Goal: Task Accomplishment & Management: Use online tool/utility

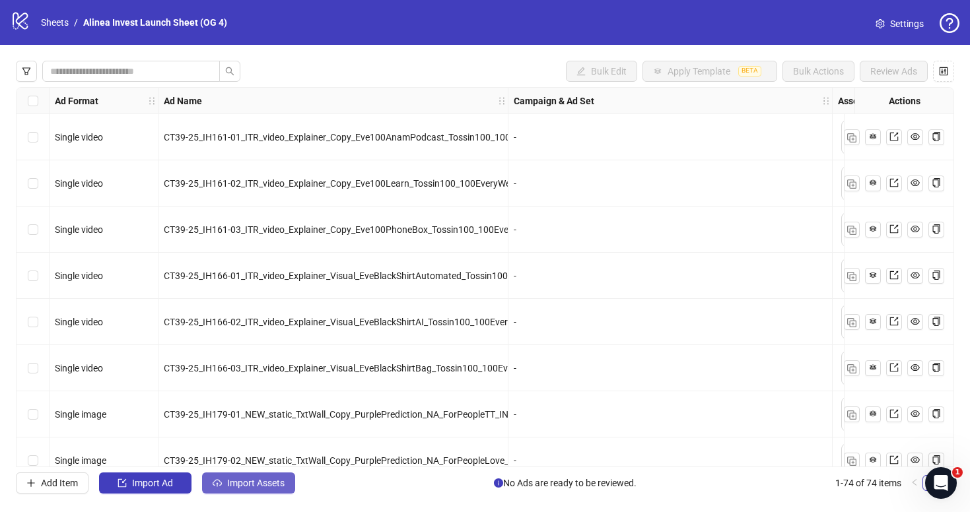
click at [248, 492] on button "Import Assets" at bounding box center [248, 483] width 93 height 21
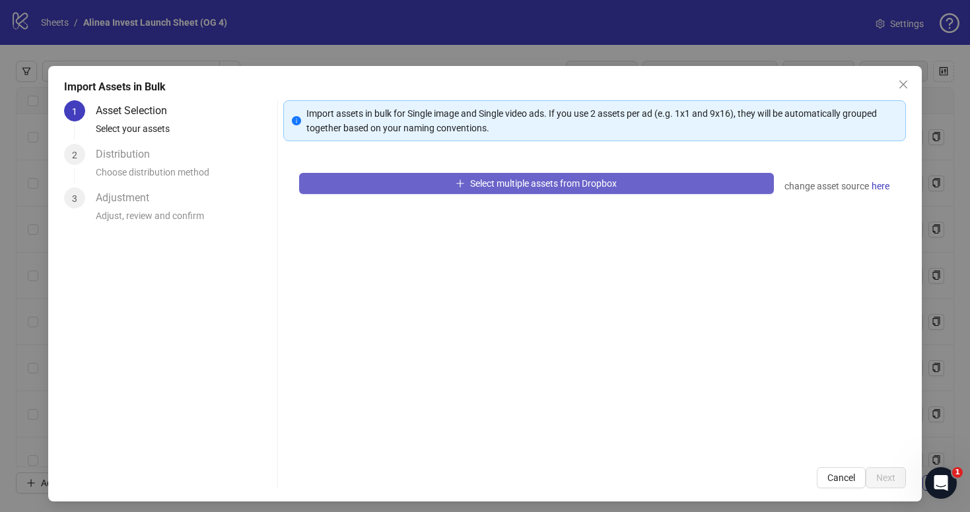
click at [406, 182] on button "Select multiple assets from Dropbox" at bounding box center [536, 183] width 475 height 21
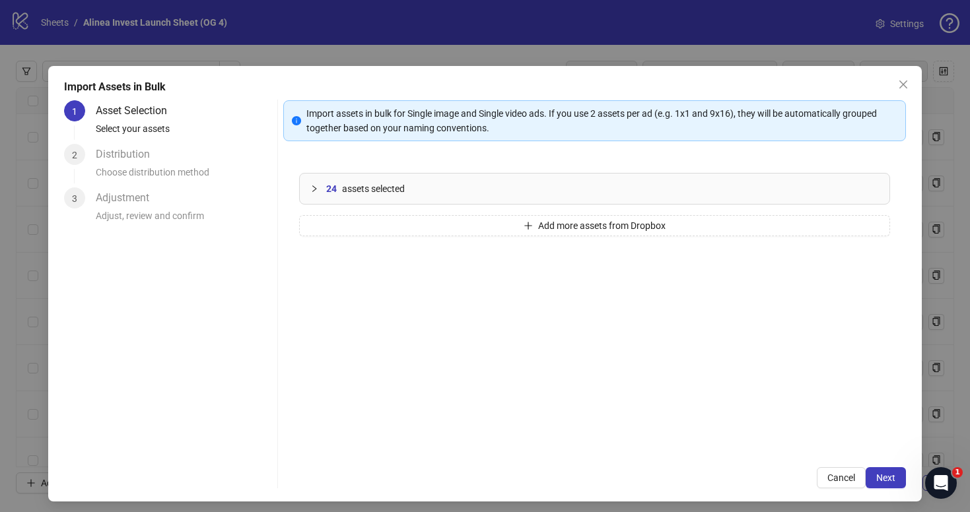
click at [905, 478] on div "Import Assets in Bulk 1 Asset Selection Select your assets 2 Distribution Choos…" at bounding box center [484, 284] width 873 height 436
click at [890, 479] on span "Next" at bounding box center [885, 478] width 19 height 11
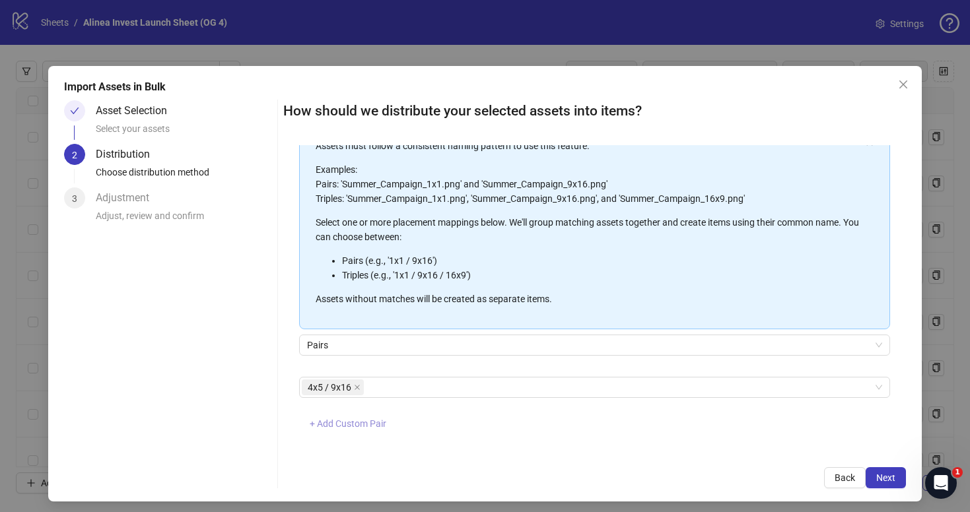
scroll to position [96, 0]
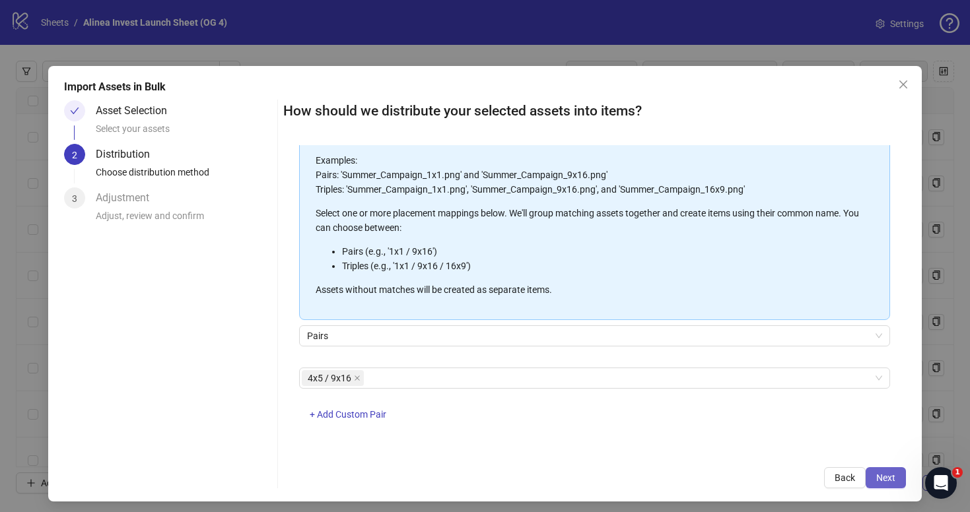
click at [884, 480] on span "Next" at bounding box center [885, 478] width 19 height 11
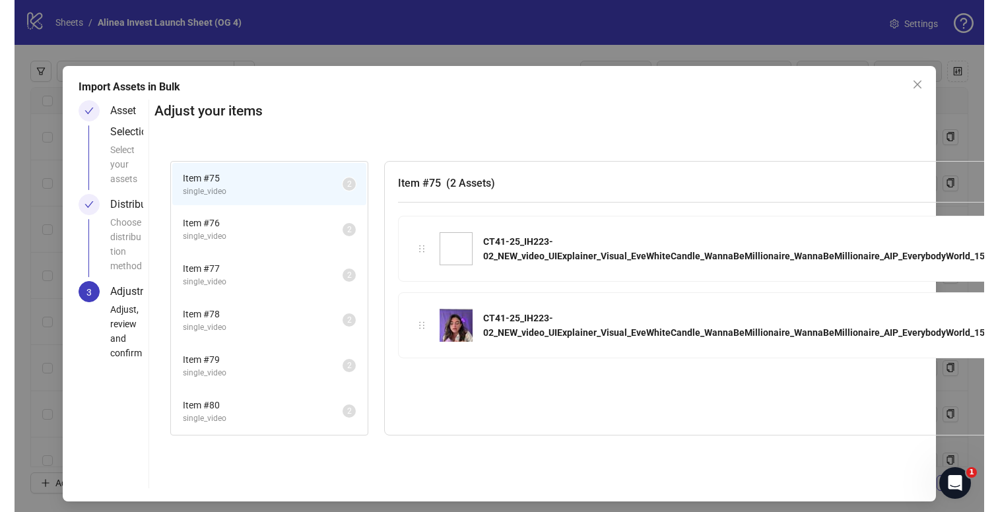
scroll to position [362, 0]
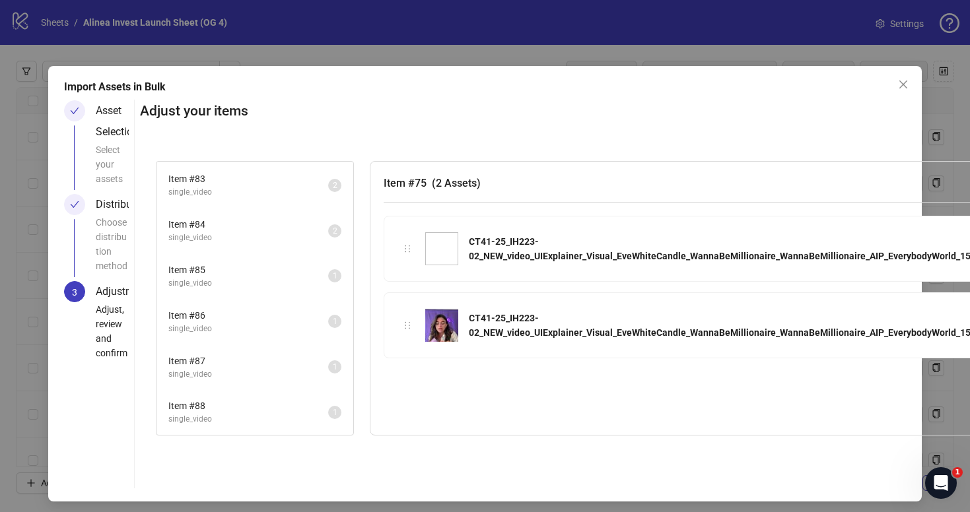
click at [261, 273] on span "Item # 85" at bounding box center [248, 270] width 160 height 15
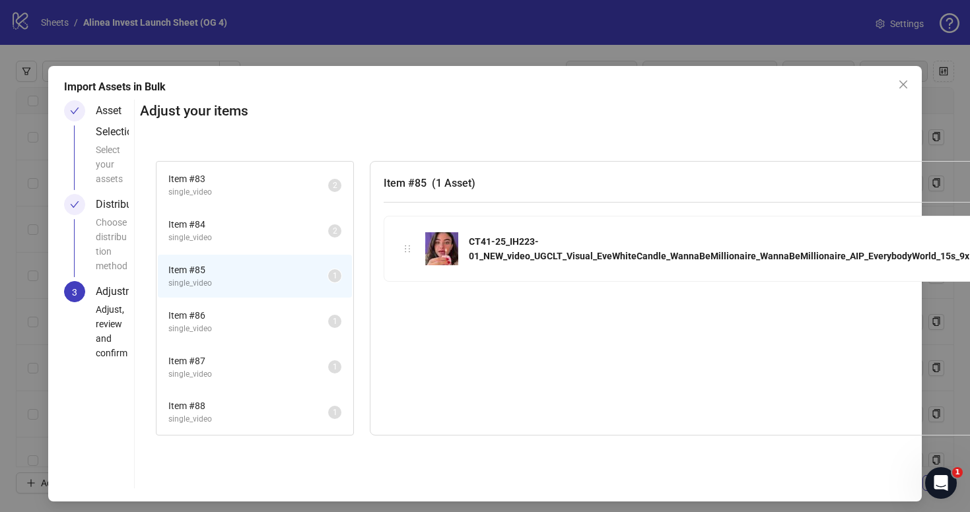
click at [253, 304] on li "Item # 86 single_video 1" at bounding box center [255, 321] width 194 height 43
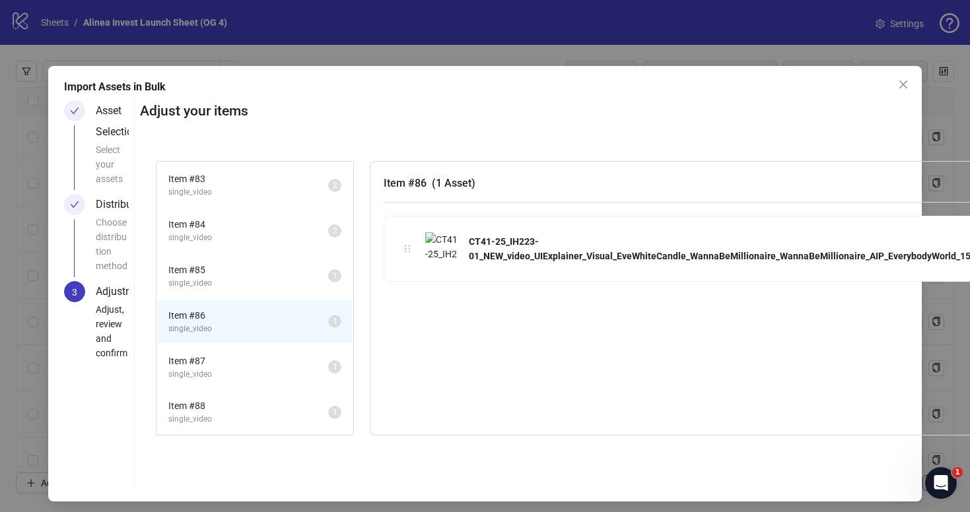
click at [238, 348] on li "Item # 87 single_video 1" at bounding box center [255, 367] width 194 height 43
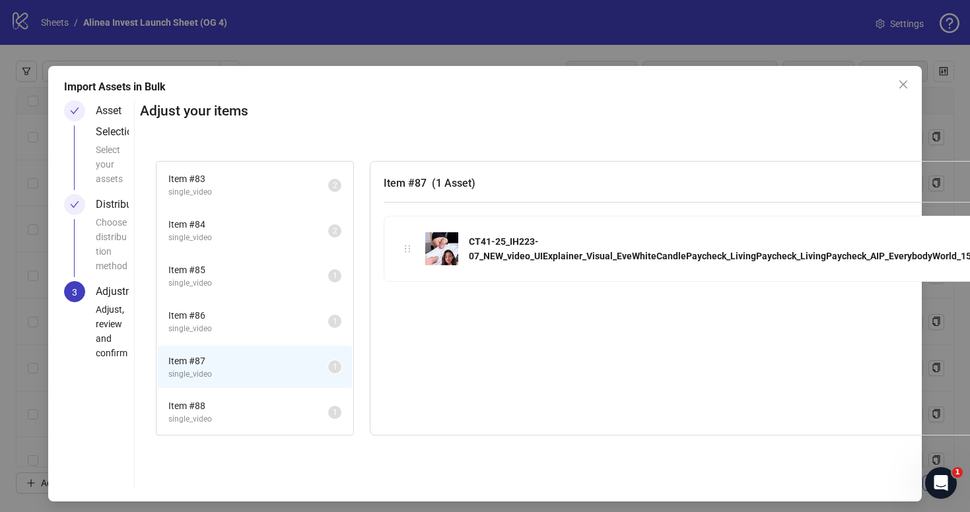
click at [238, 387] on li "Item # 87 single_video 1" at bounding box center [255, 367] width 194 height 43
click at [238, 402] on span "Item # 88" at bounding box center [248, 406] width 160 height 15
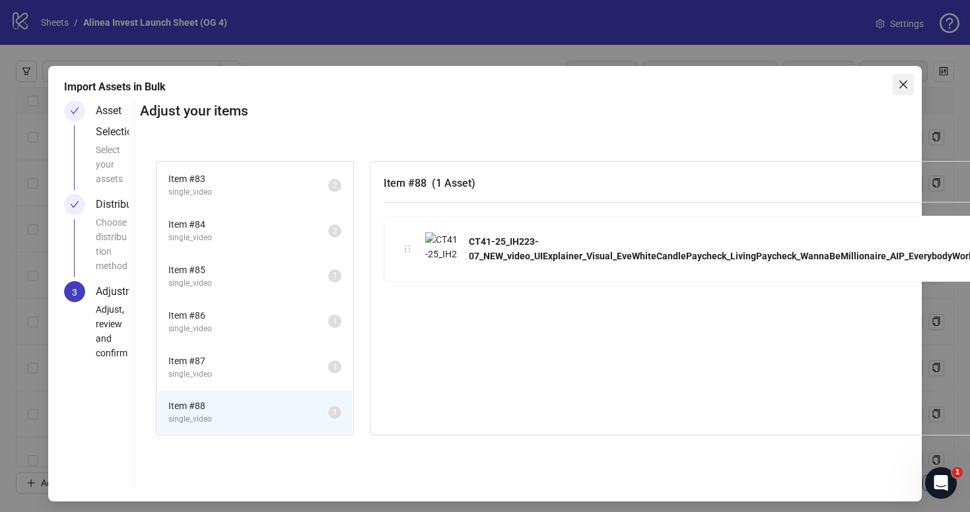
click at [903, 88] on icon "close" at bounding box center [903, 84] width 11 height 11
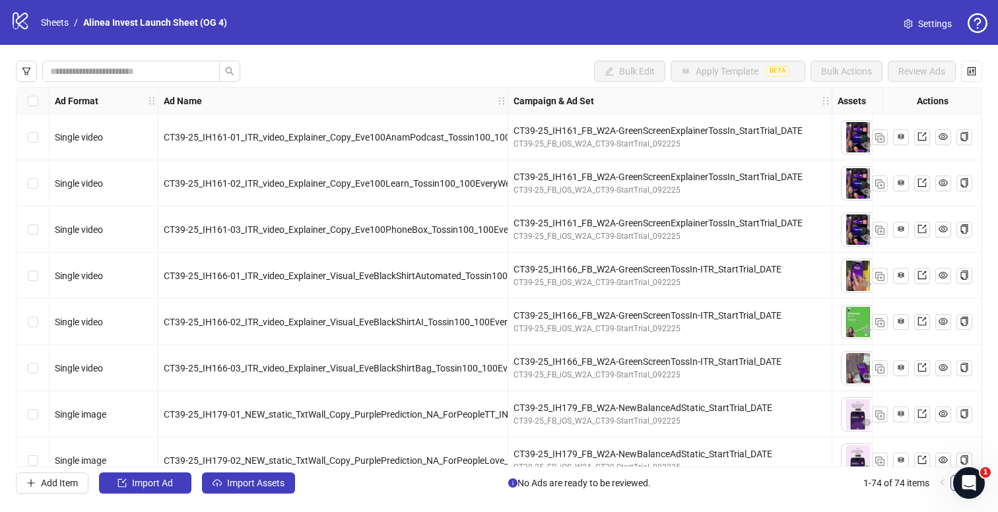
click at [283, 471] on div "Bulk Edit Apply Template BETA Bulk Actions Review Ads Ad Format Ad Name Campaig…" at bounding box center [499, 277] width 998 height 465
click at [275, 476] on button "Import Assets" at bounding box center [248, 483] width 93 height 21
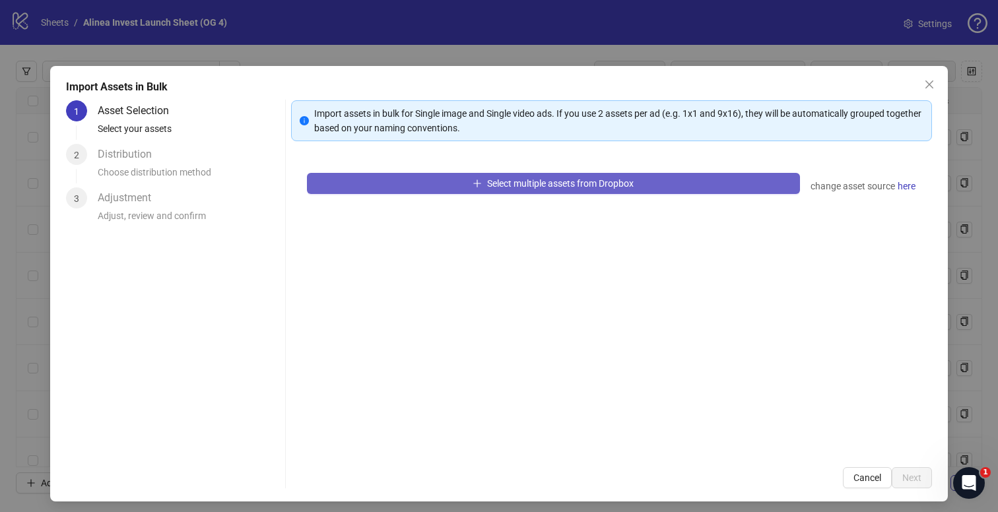
click at [425, 177] on button "Select multiple assets from Dropbox" at bounding box center [554, 183] width 494 height 21
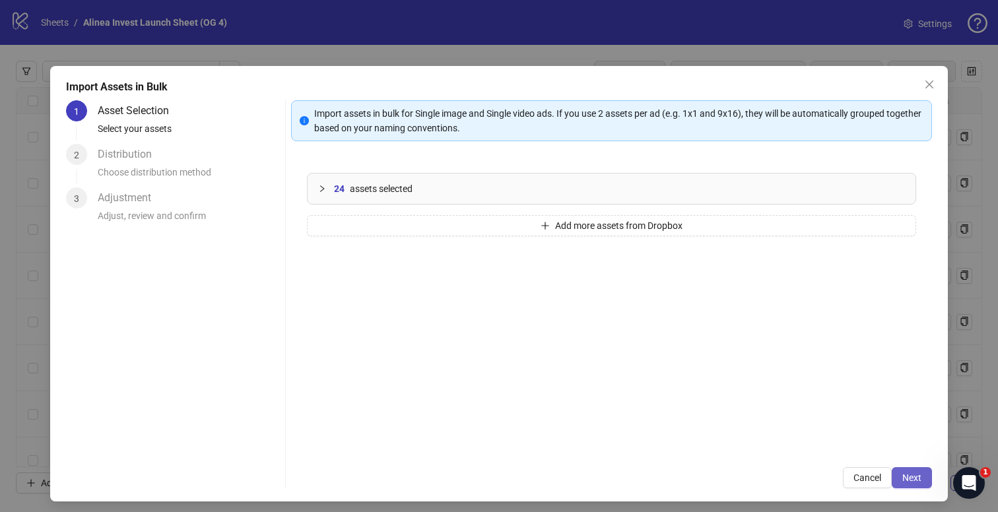
click at [913, 479] on span "Next" at bounding box center [911, 478] width 19 height 11
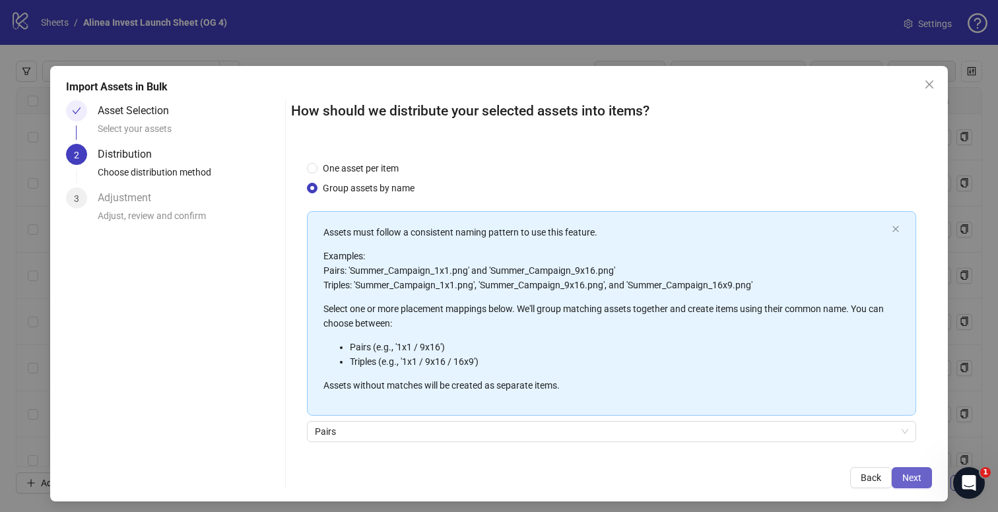
click at [904, 470] on button "Next" at bounding box center [912, 477] width 40 height 21
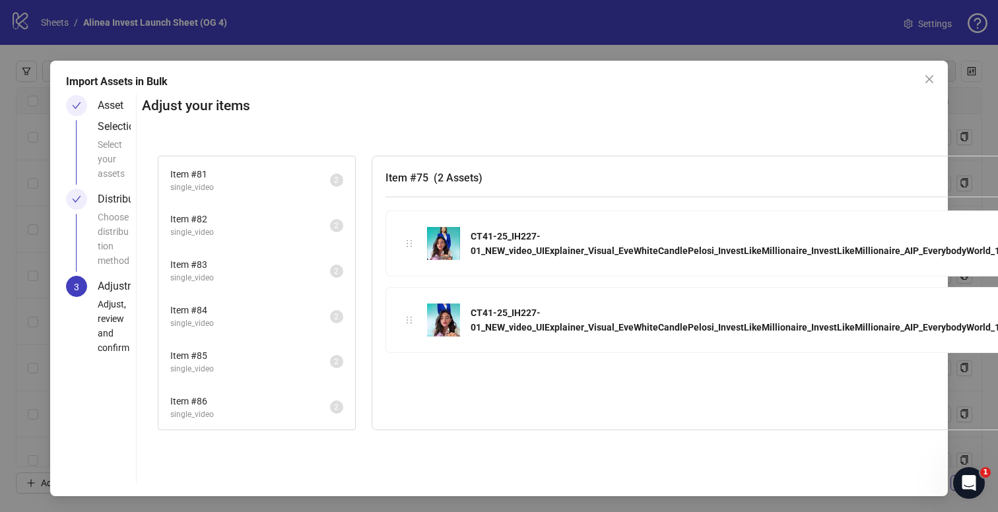
scroll to position [5, 162]
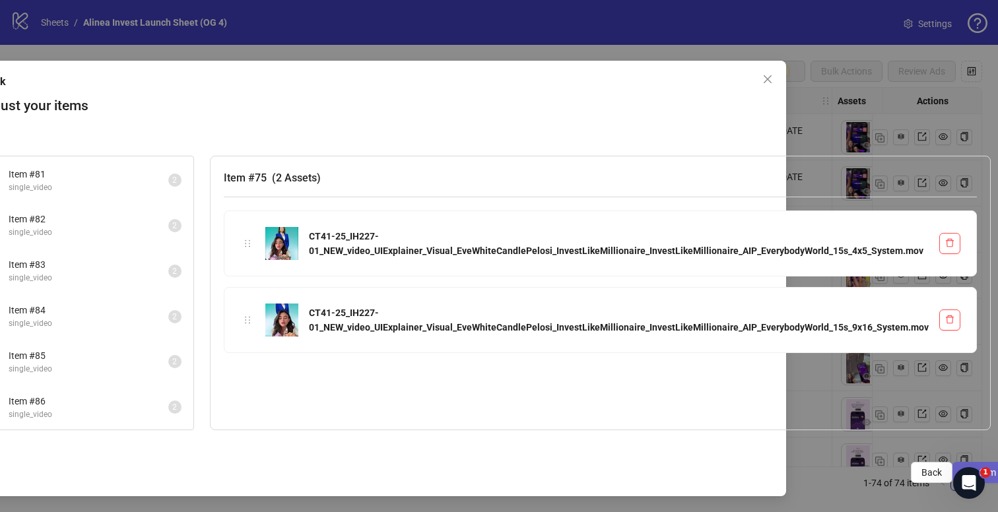
click at [952, 467] on button "Confirm" at bounding box center [979, 472] width 54 height 21
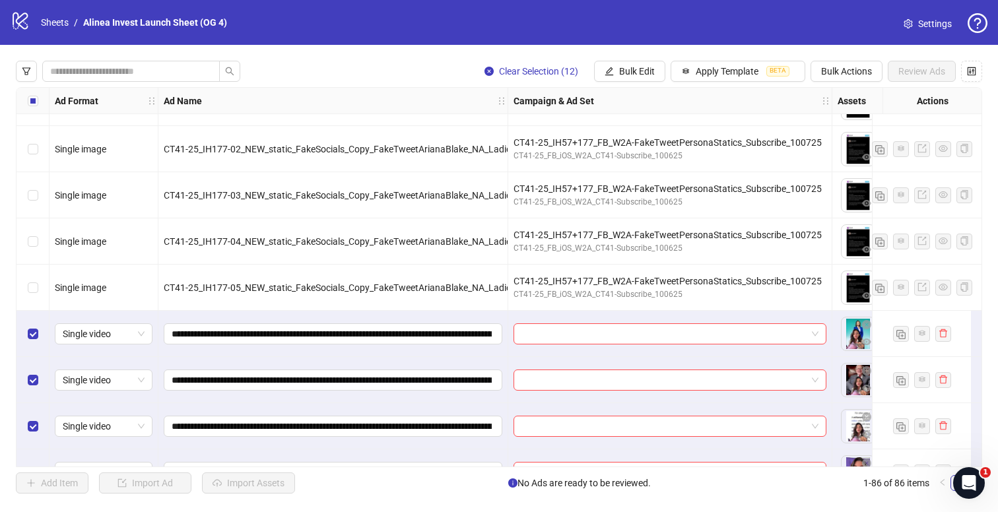
scroll to position [3250, 0]
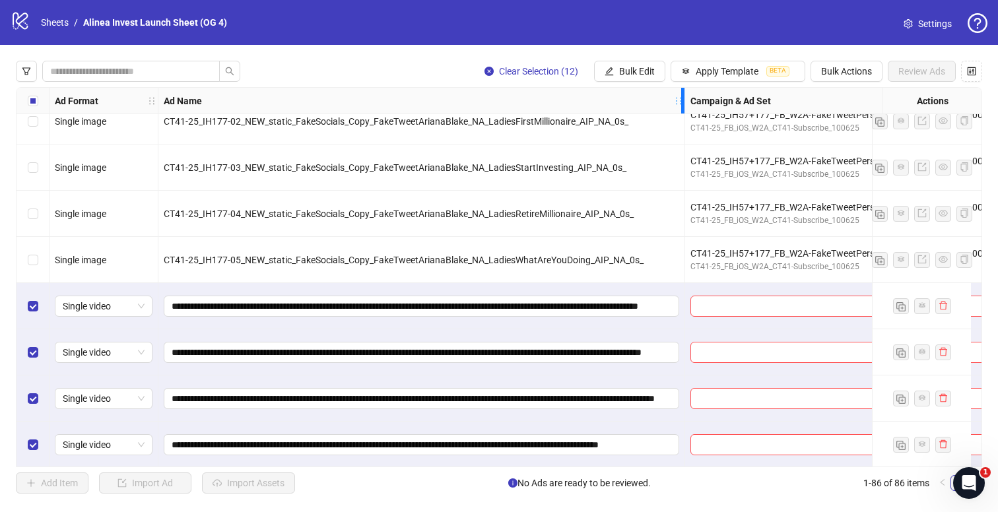
drag, startPoint x: 506, startPoint y: 92, endPoint x: 683, endPoint y: 42, distance: 183.7
click at [683, 43] on div "logo/logo-mobile Sheets / Alinea Invest Launch Sheet (OG 4) Settings Clear Sele…" at bounding box center [499, 256] width 998 height 512
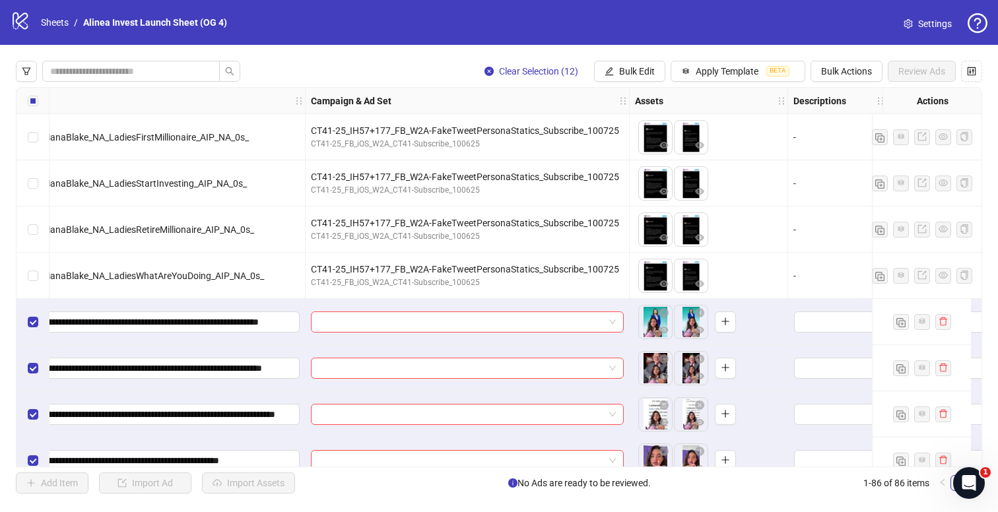
scroll to position [3269, 380]
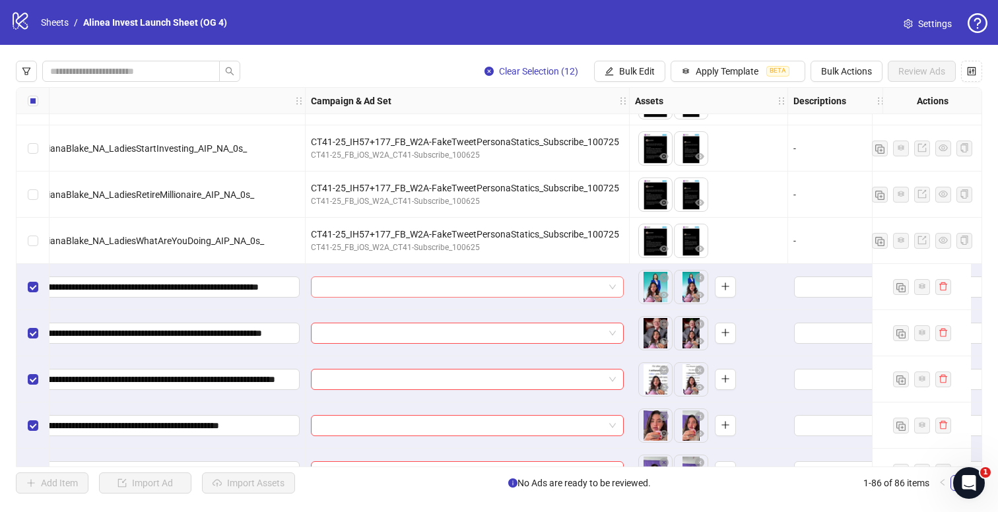
click at [616, 288] on div at bounding box center [467, 287] width 313 height 21
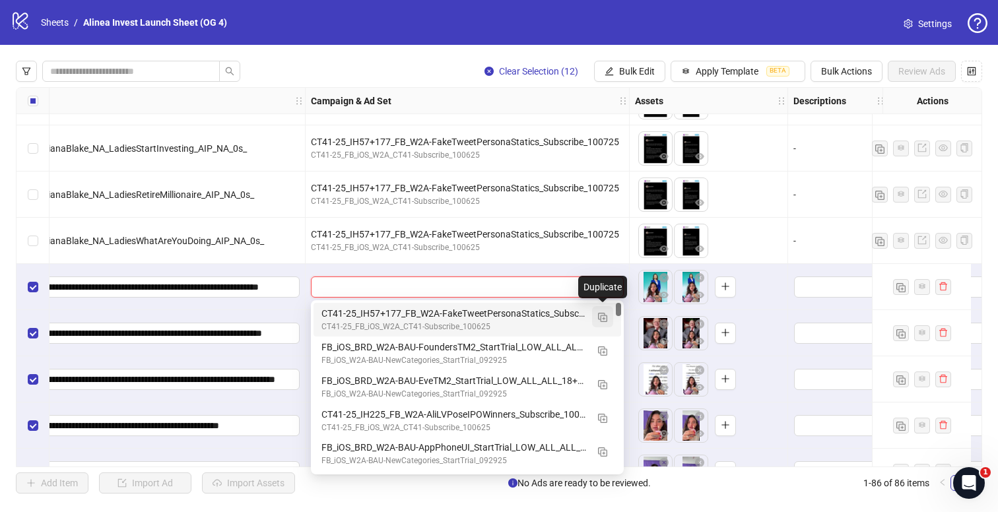
click at [602, 314] on img "button" at bounding box center [602, 317] width 9 height 9
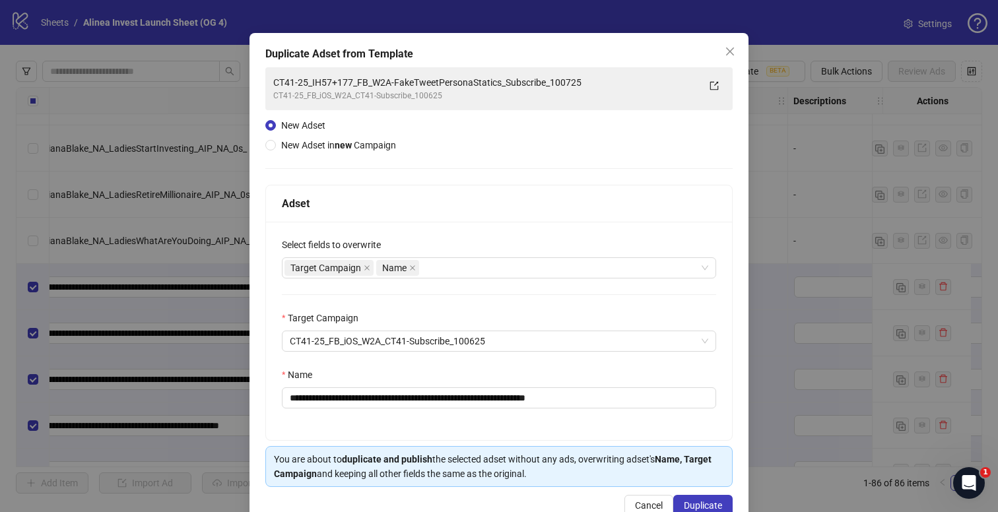
scroll to position [34, 0]
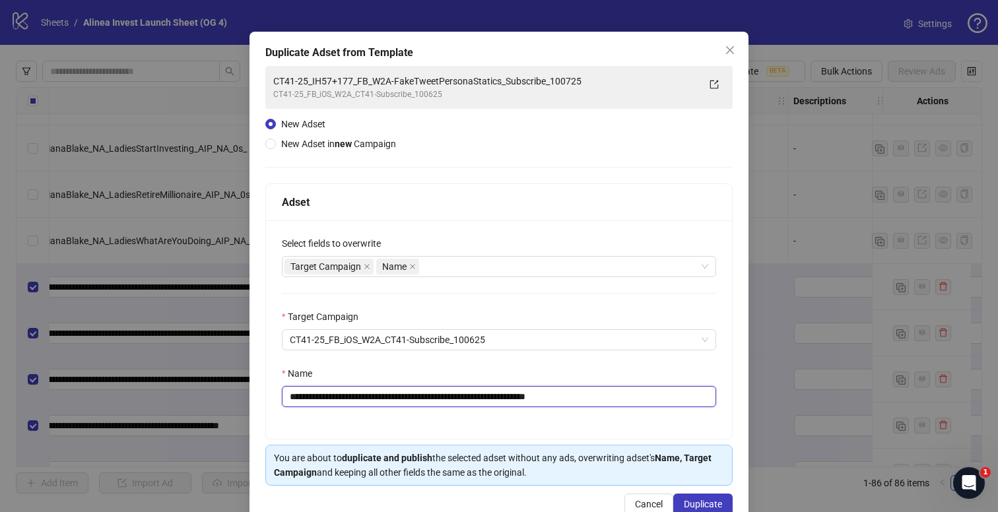
click at [368, 397] on input "**********" at bounding box center [499, 396] width 434 height 21
drag, startPoint x: 521, startPoint y: 399, endPoint x: 418, endPoint y: 398, distance: 102.3
click at [418, 398] on input "**********" at bounding box center [499, 396] width 434 height 21
paste input "**********"
click at [576, 395] on input "**********" at bounding box center [499, 396] width 434 height 21
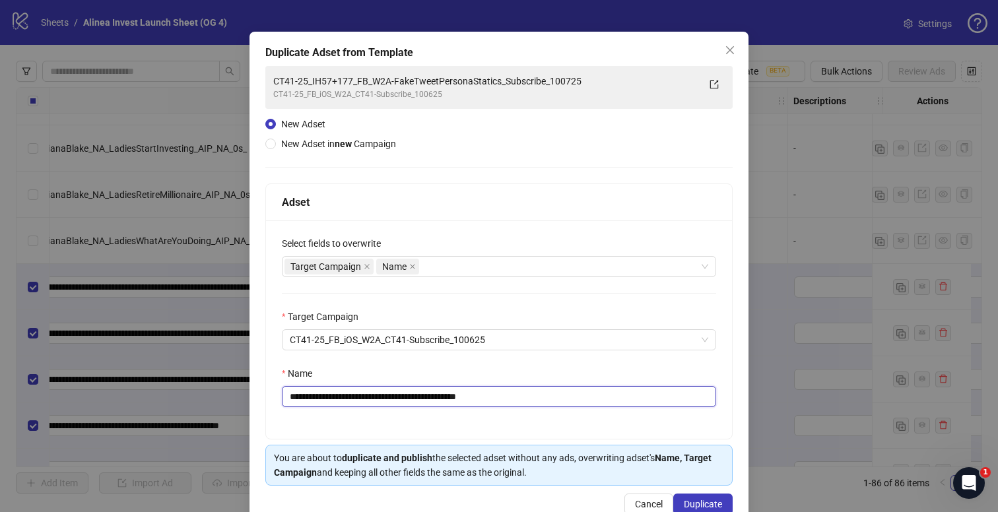
type input "**********"
click at [543, 430] on div "**********" at bounding box center [499, 329] width 466 height 218
click at [550, 401] on input "**********" at bounding box center [499, 396] width 434 height 21
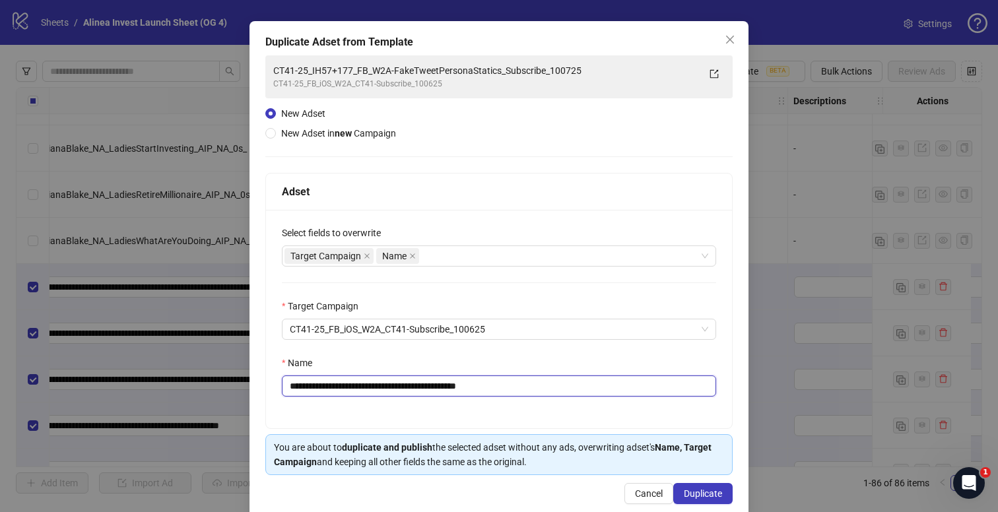
scroll to position [67, 0]
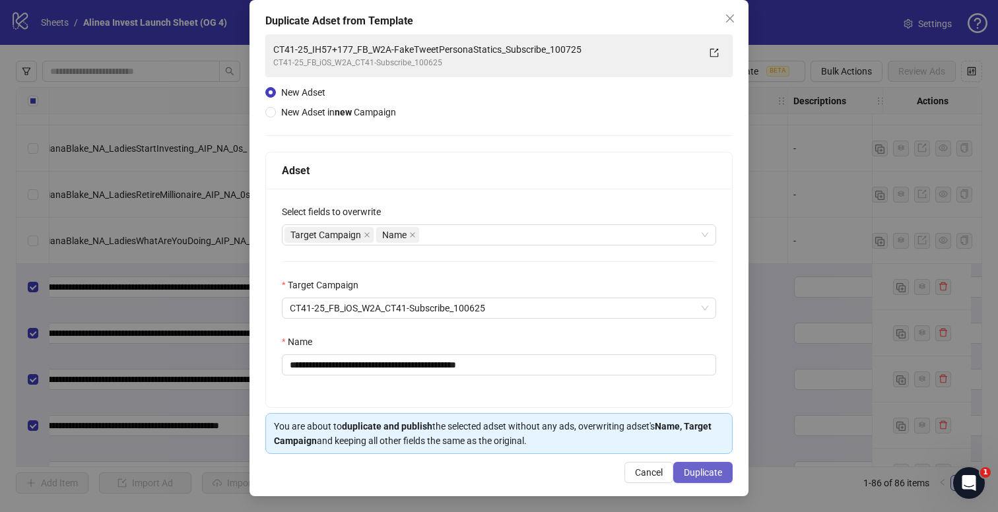
click at [696, 471] on span "Duplicate" at bounding box center [703, 472] width 38 height 11
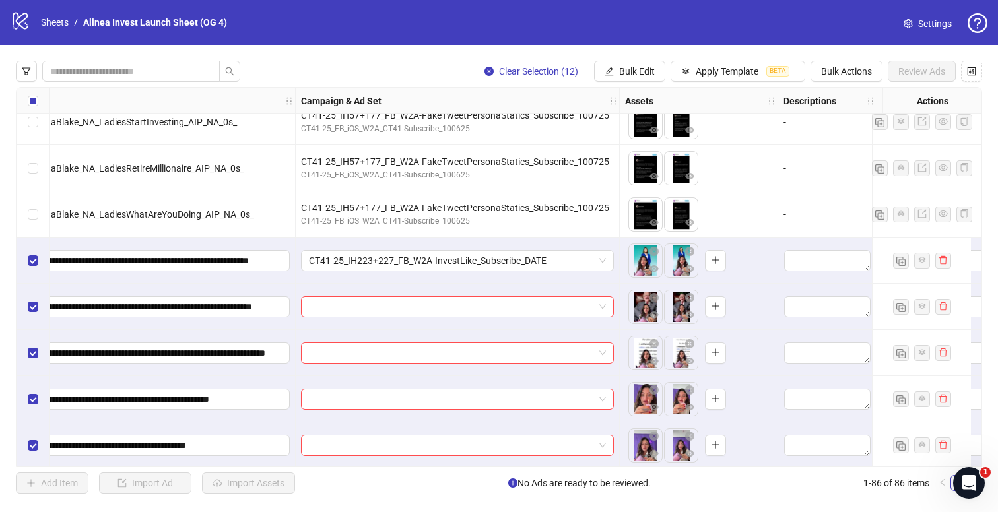
scroll to position [3295, 397]
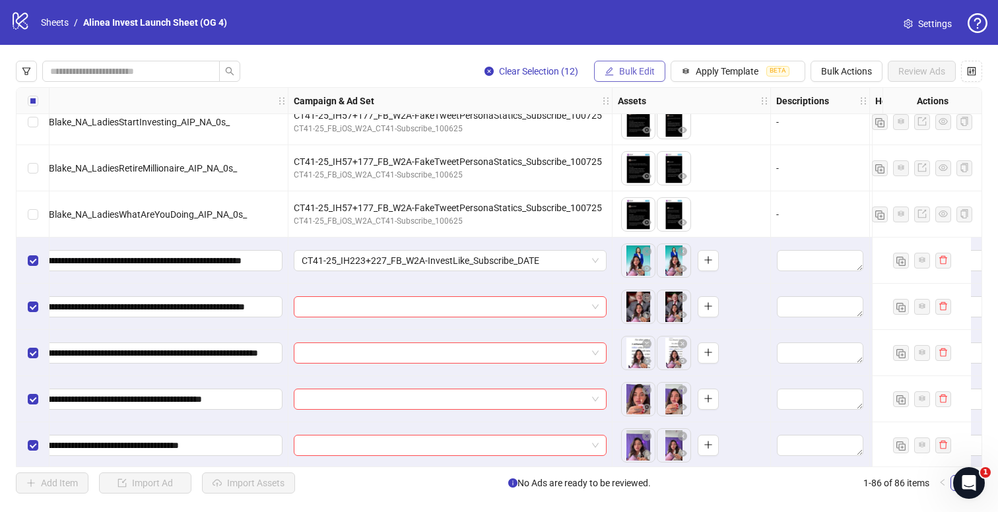
click at [622, 72] on span "Bulk Edit" at bounding box center [637, 71] width 36 height 11
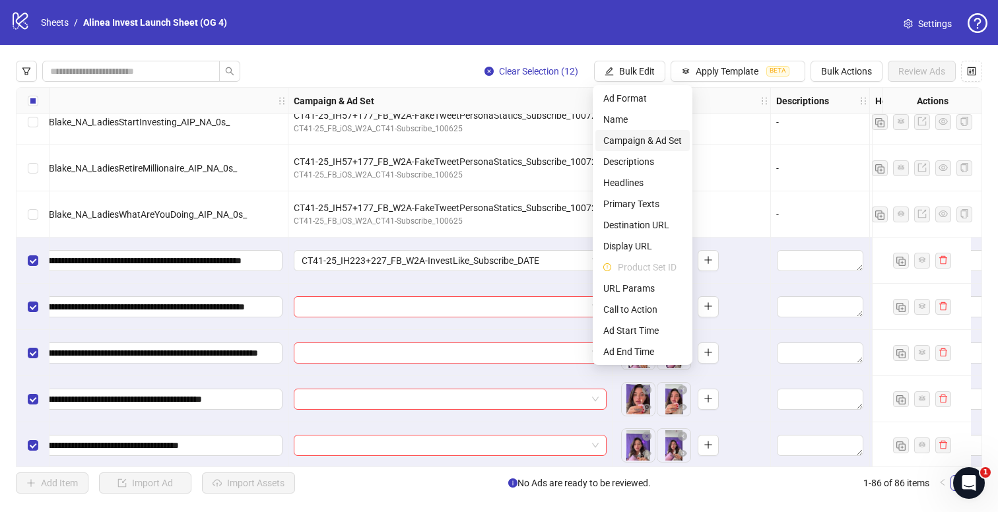
click at [632, 135] on span "Campaign & Ad Set" at bounding box center [642, 140] width 79 height 15
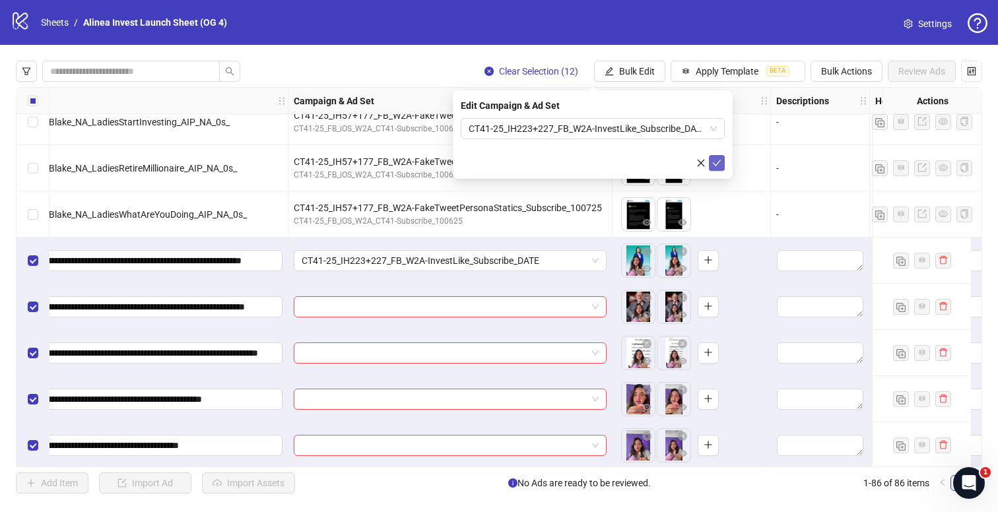
click at [715, 162] on icon "check" at bounding box center [716, 162] width 9 height 9
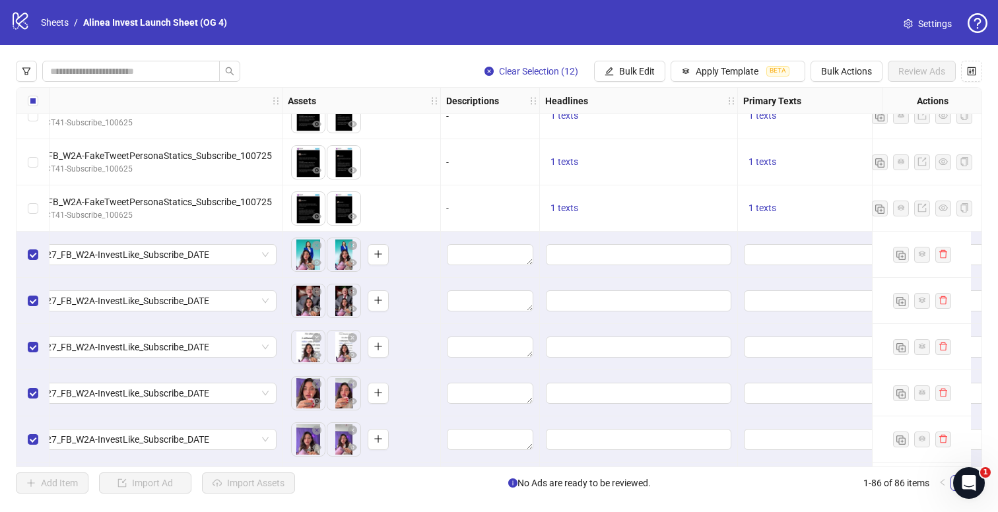
scroll to position [3274, 727]
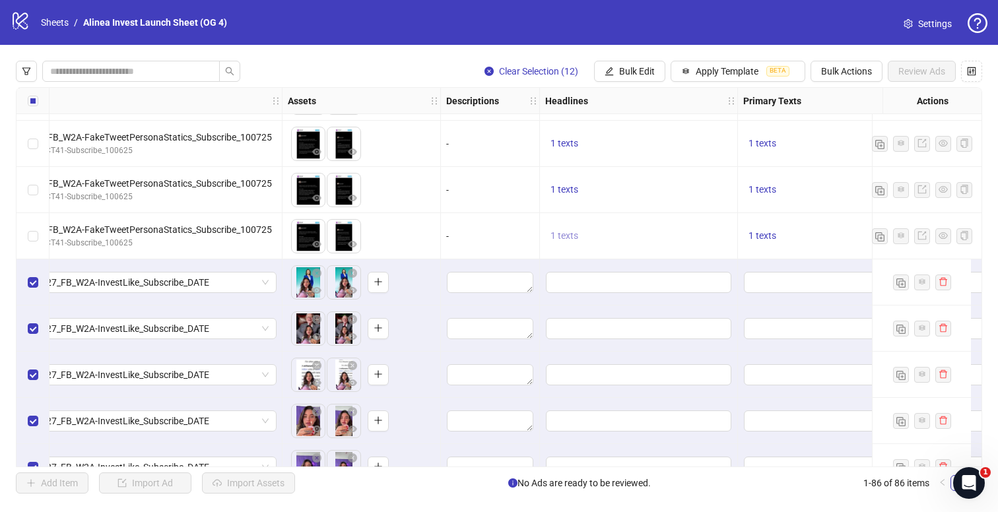
click at [565, 237] on span "1 texts" at bounding box center [564, 235] width 28 height 11
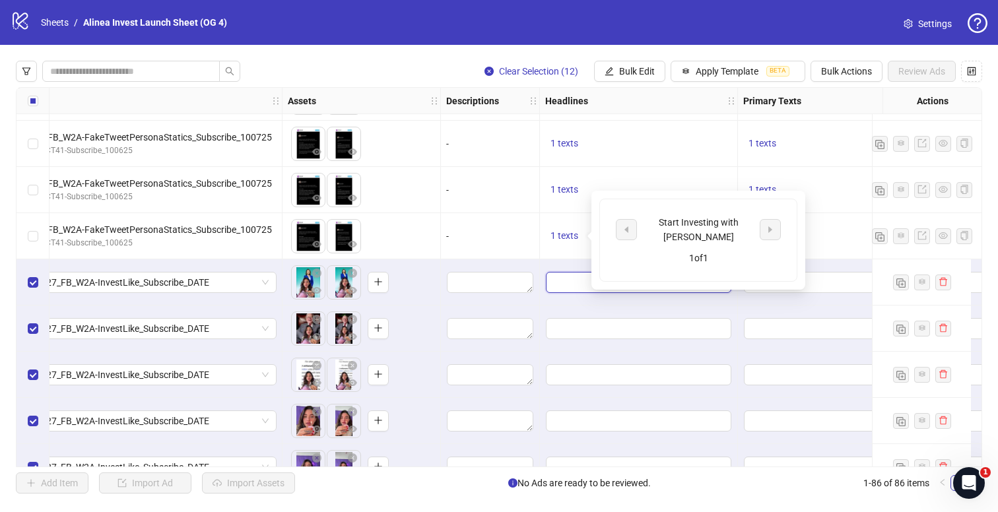
click at [570, 279] on input "Edit values" at bounding box center [638, 282] width 185 height 21
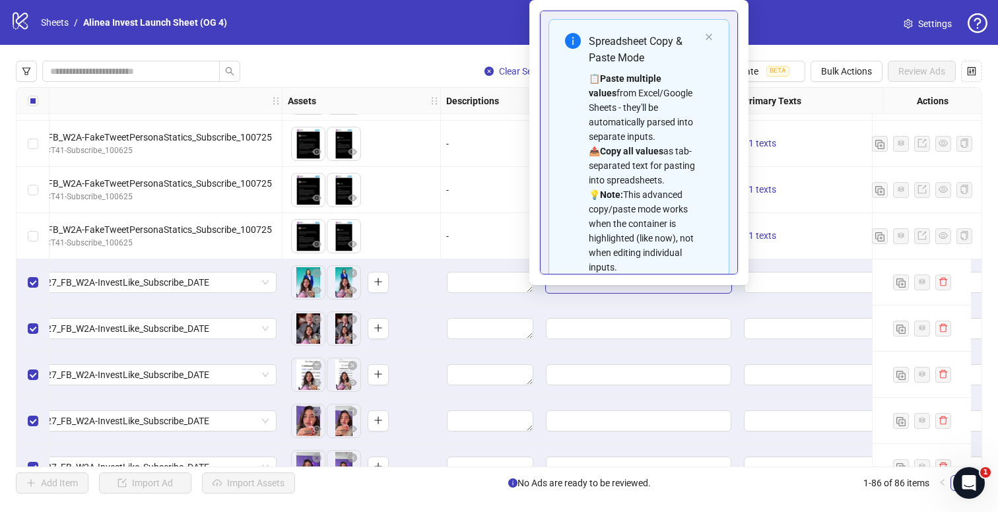
scroll to position [75, 0]
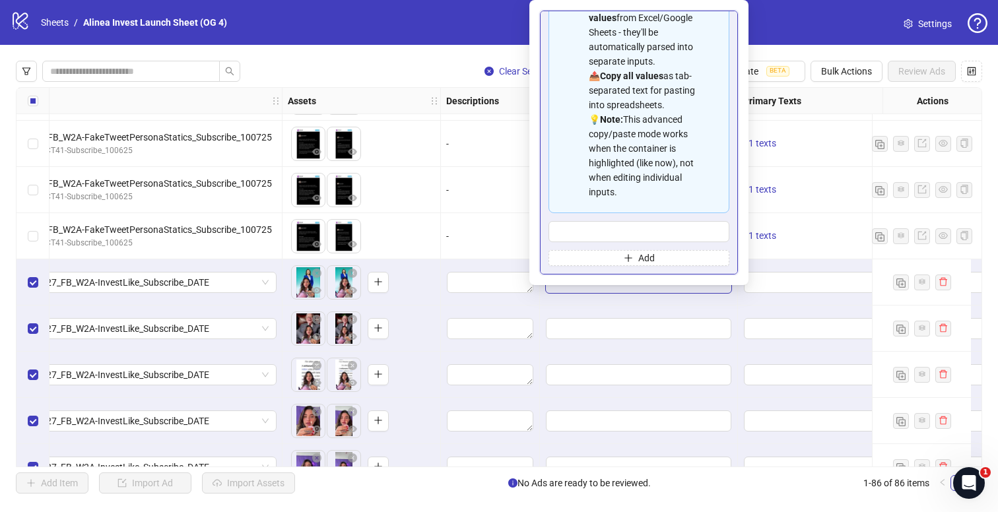
click at [576, 298] on div at bounding box center [639, 282] width 198 height 46
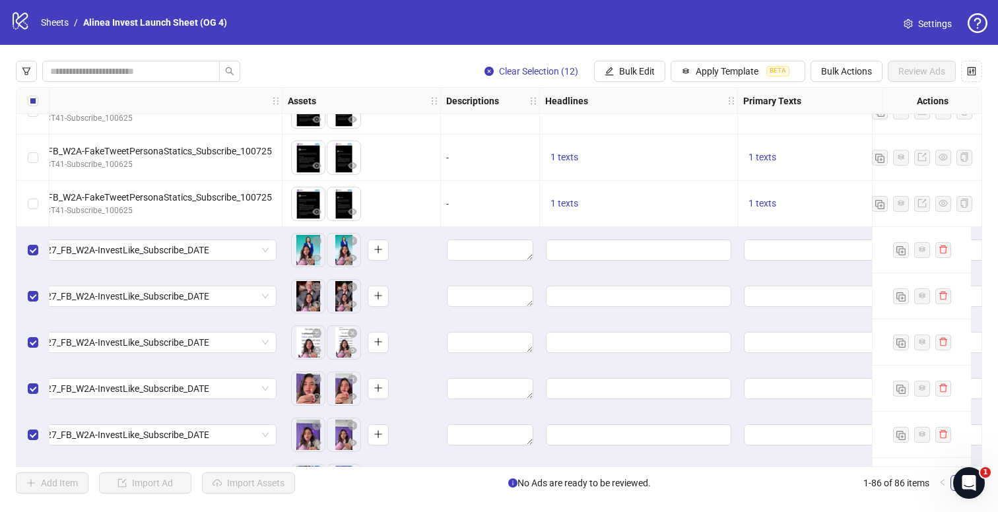
scroll to position [3275, 727]
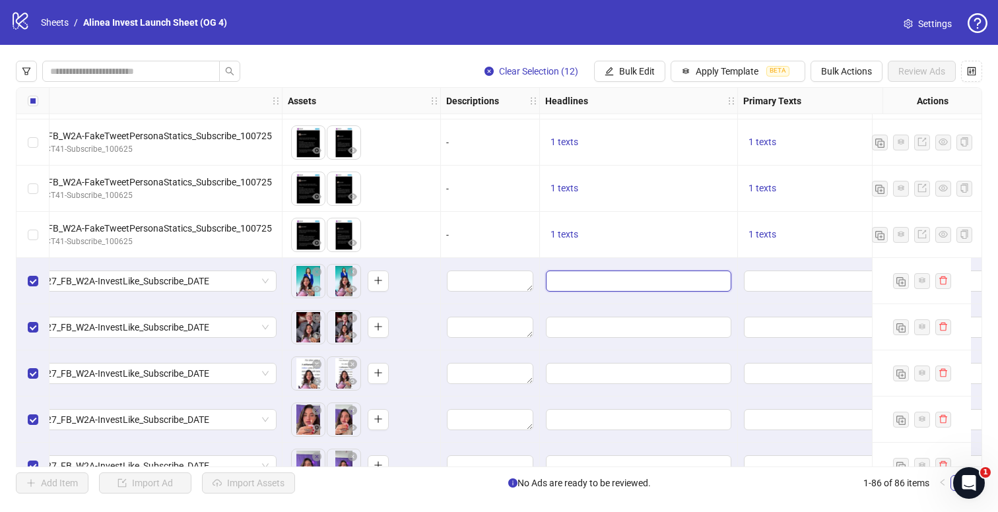
click at [592, 275] on input "Edit values" at bounding box center [638, 281] width 185 height 21
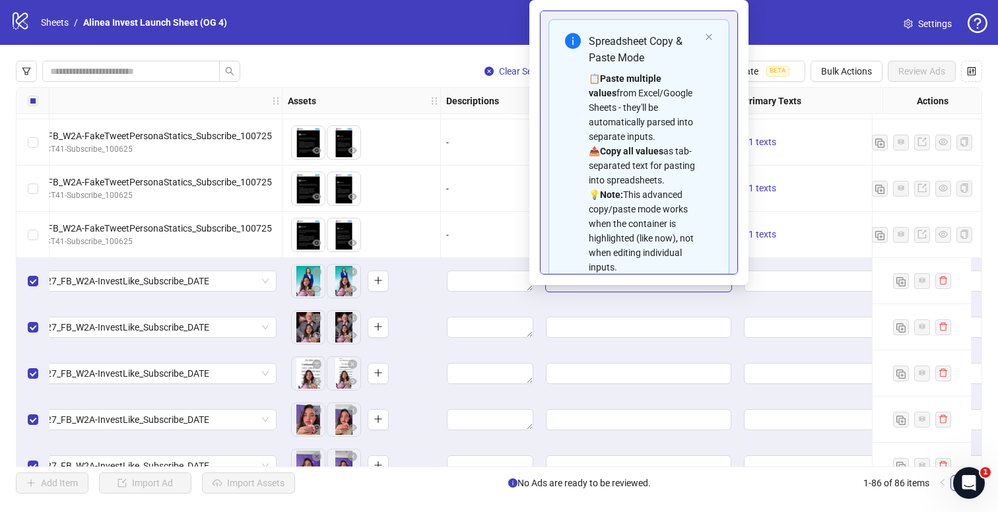
scroll to position [75, 0]
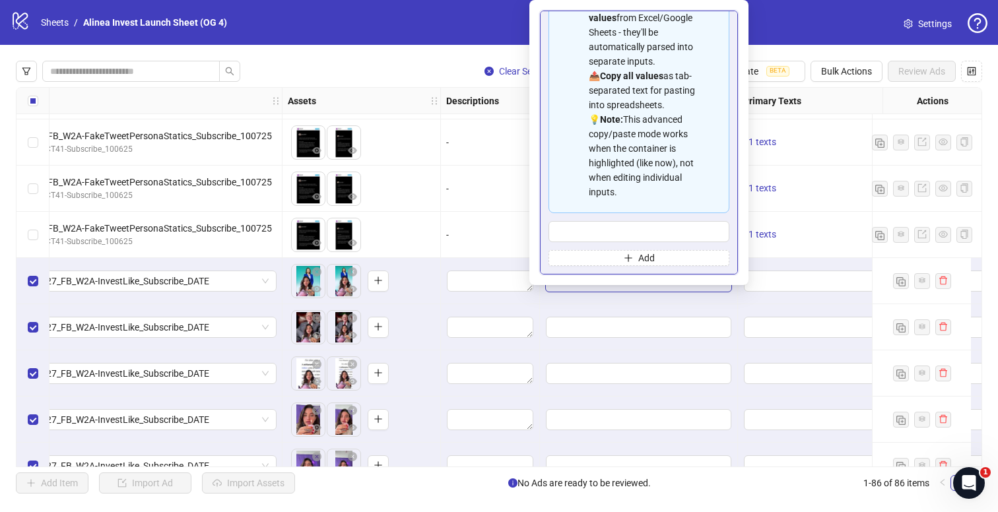
click at [770, 52] on div "Clear Selection (12) Bulk Edit Apply Template BETA Bulk Actions Review Ads Ad F…" at bounding box center [499, 277] width 998 height 465
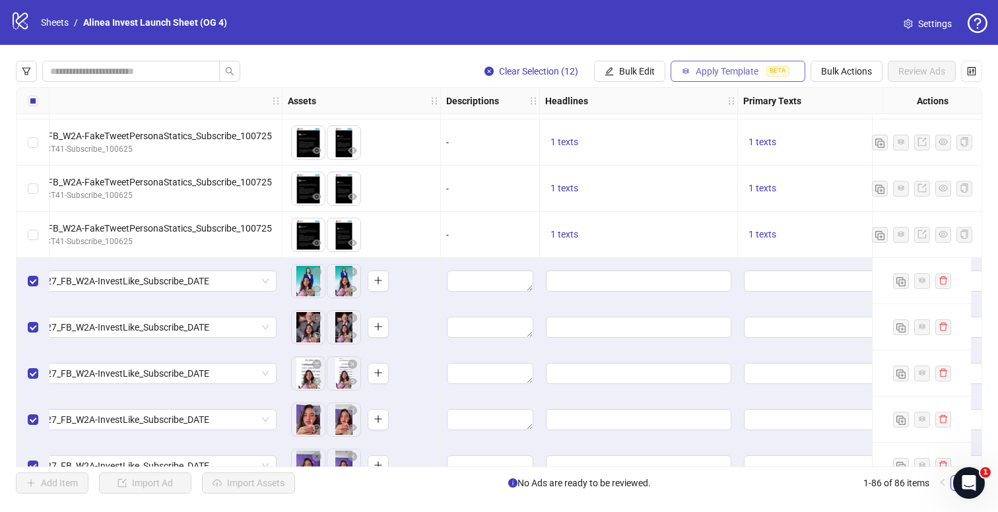
click at [738, 71] on span "Apply Template" at bounding box center [727, 71] width 63 height 11
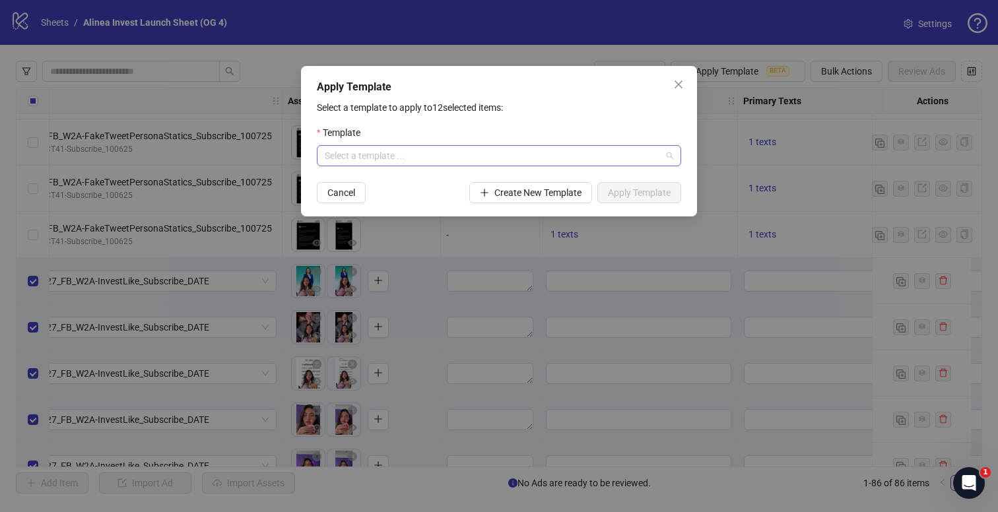
click at [575, 154] on input "search" at bounding box center [493, 156] width 337 height 20
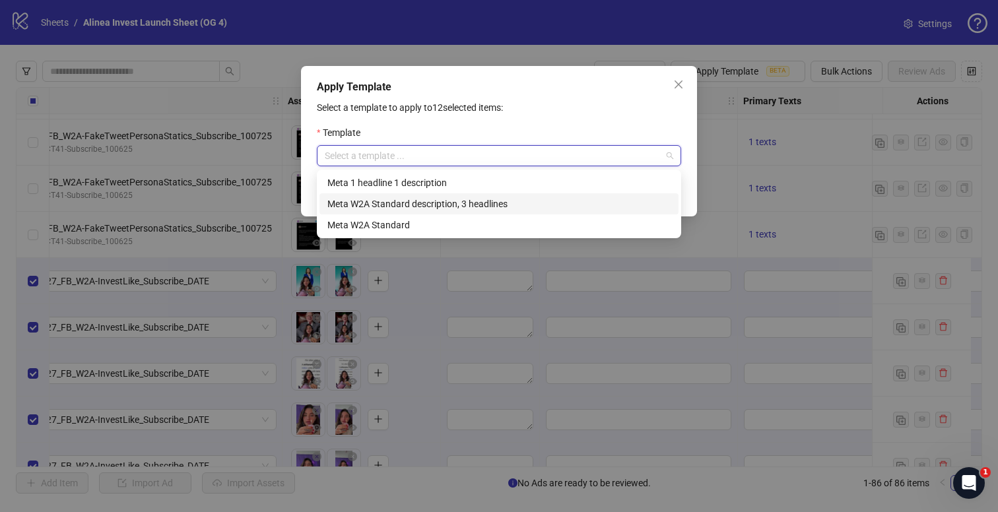
click at [515, 183] on div "Meta 1 headline 1 description" at bounding box center [498, 183] width 343 height 15
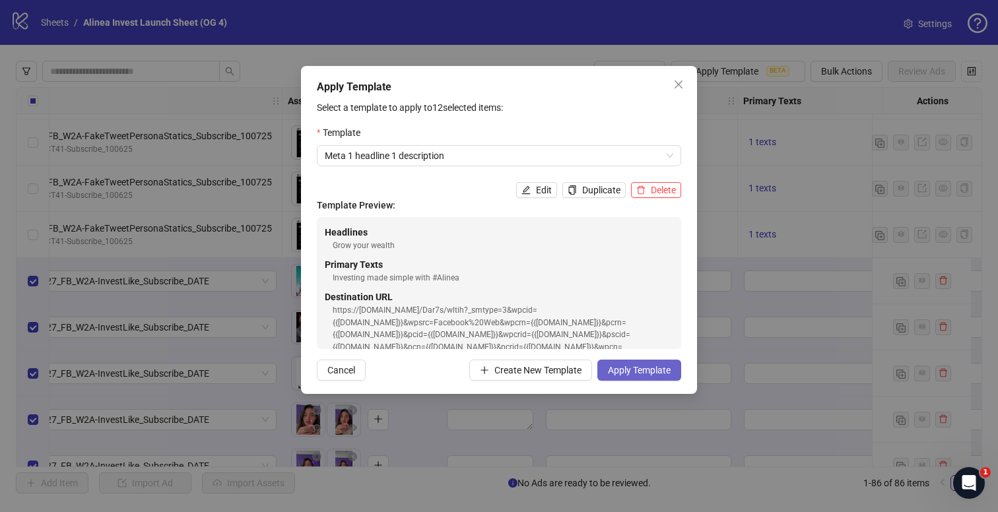
click at [639, 365] on span "Apply Template" at bounding box center [639, 370] width 63 height 11
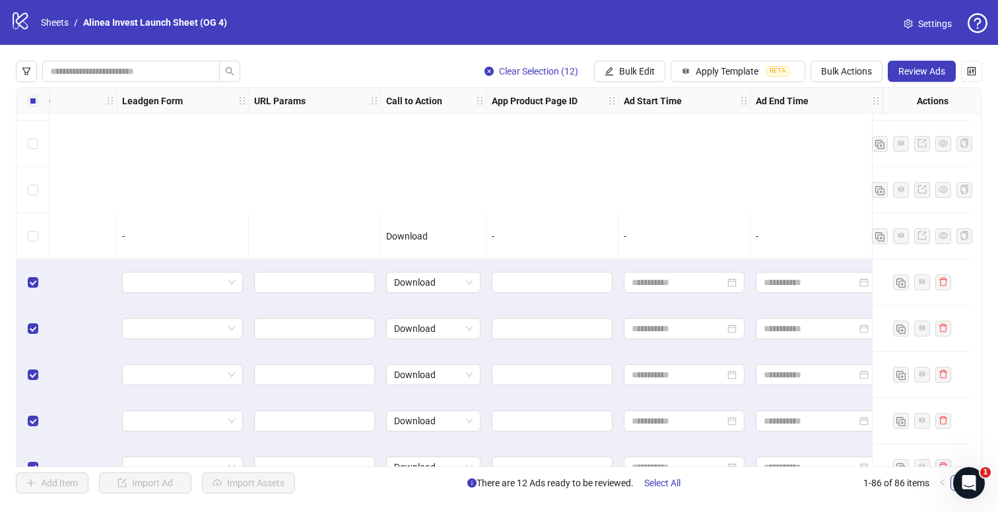
scroll to position [3626, 2645]
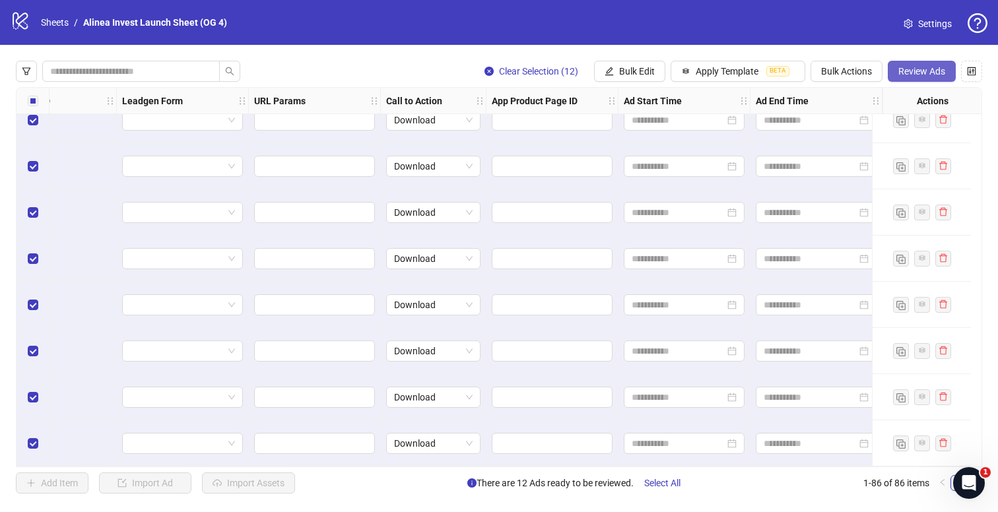
click at [933, 73] on span "Review Ads" at bounding box center [921, 71] width 47 height 11
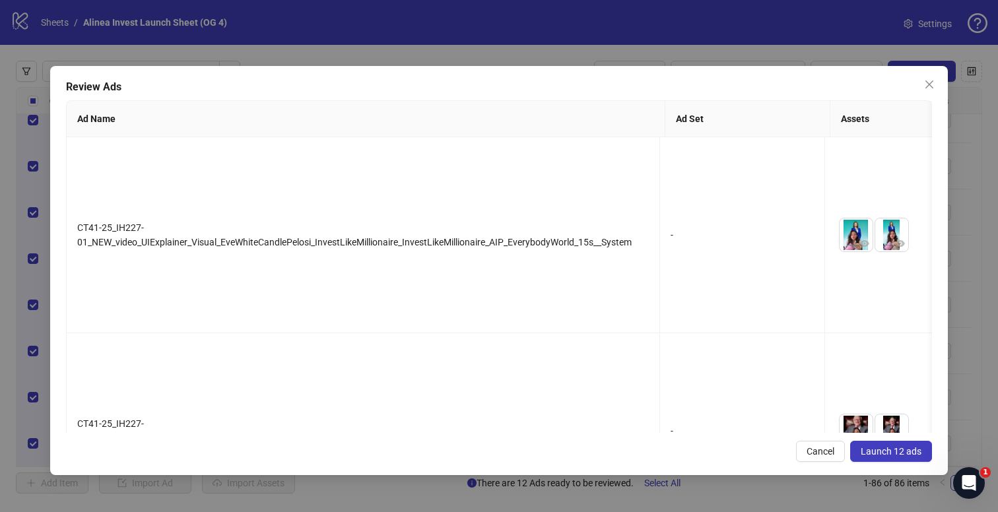
click at [904, 451] on span "Launch 12 ads" at bounding box center [891, 451] width 61 height 11
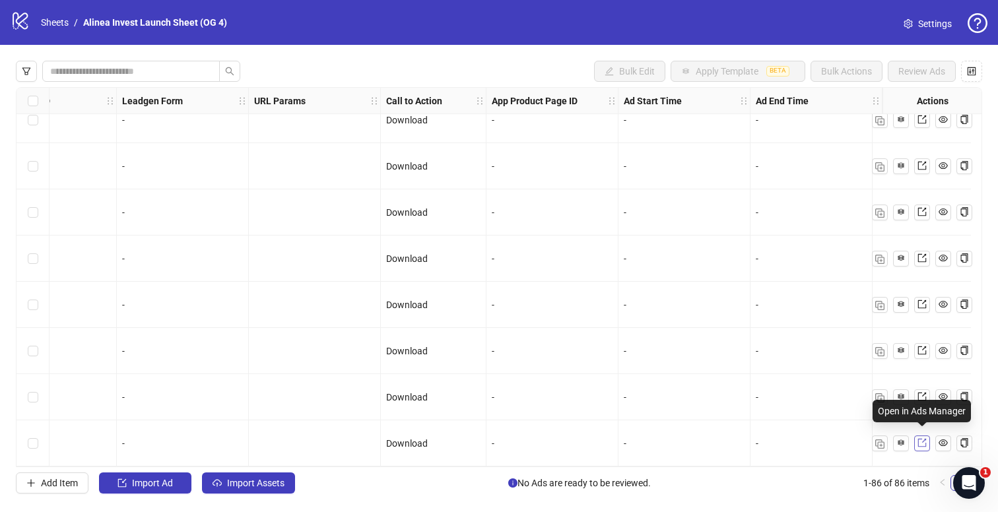
click at [923, 441] on icon "export" at bounding box center [921, 443] width 9 height 9
